Goal: Communication & Community: Answer question/provide support

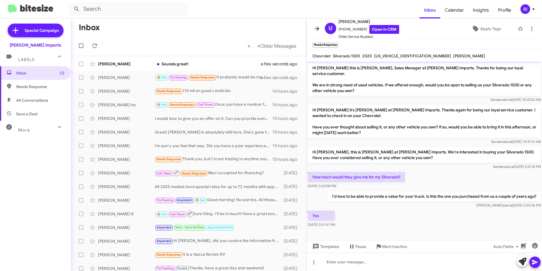
click at [316, 26] on icon at bounding box center [317, 28] width 7 height 7
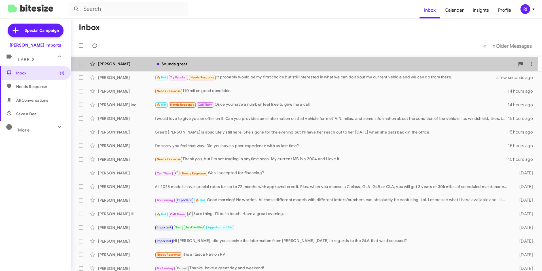
click at [165, 62] on div "Sounds great!" at bounding box center [335, 64] width 360 height 6
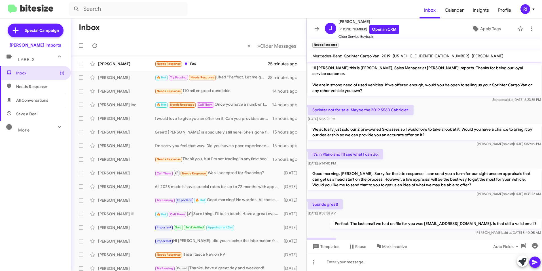
scroll to position [22, 0]
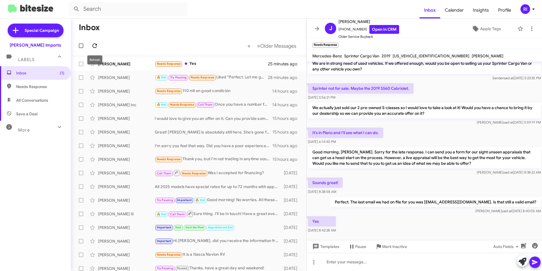
click at [93, 47] on icon at bounding box center [94, 45] width 5 height 5
click at [316, 28] on icon at bounding box center [317, 28] width 7 height 7
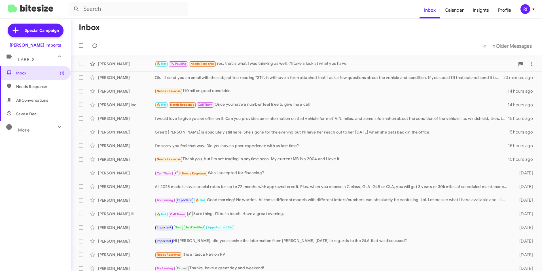
click at [237, 64] on div "🔥 Hot Try Pausing Needs Response Yes, that is what I was thinking as well. I'll…" at bounding box center [335, 63] width 360 height 7
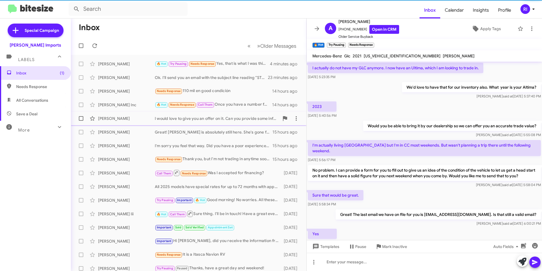
scroll to position [293, 0]
